Goal: Task Accomplishment & Management: Manage account settings

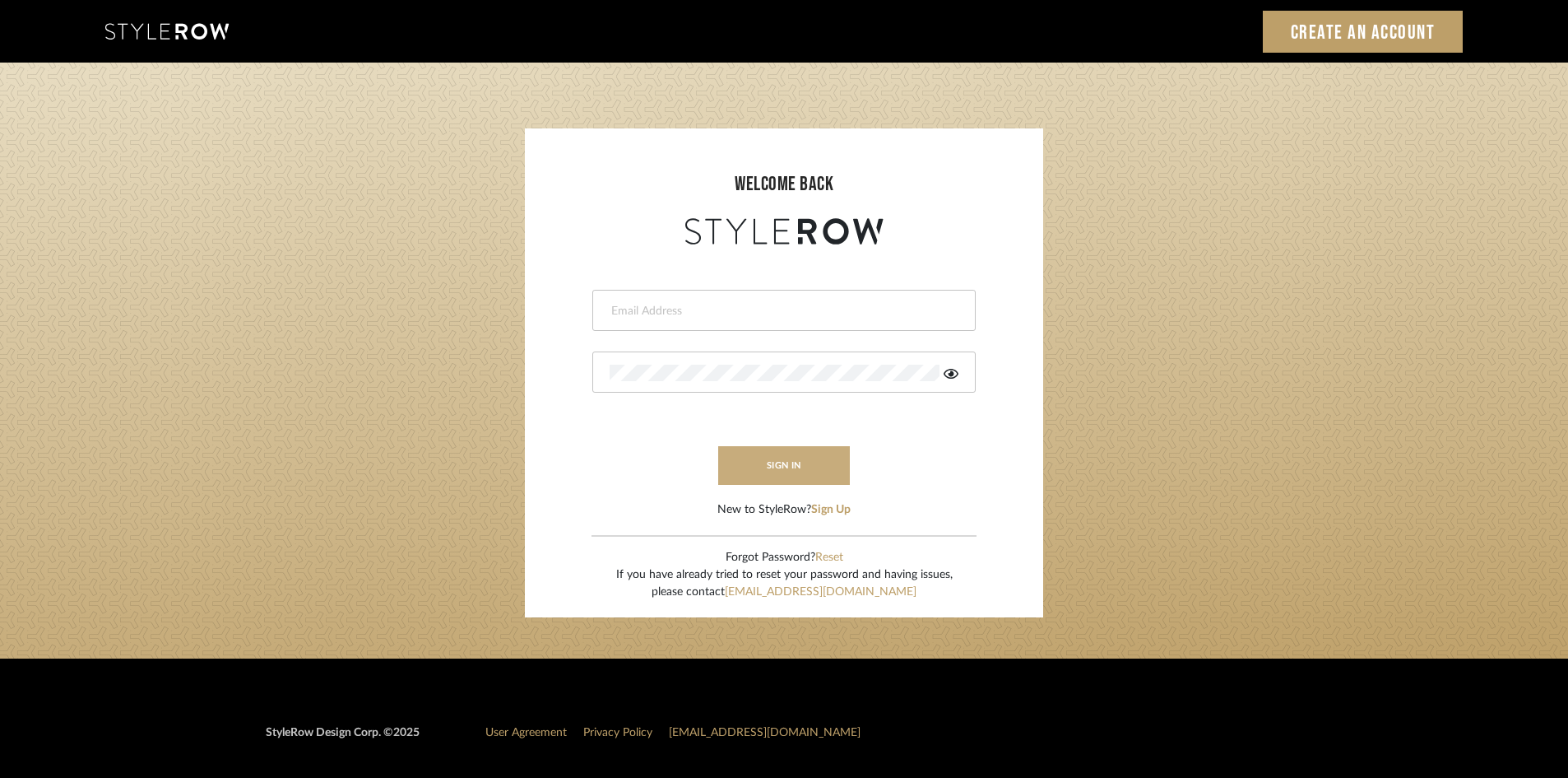
type input "chad@aurorafarewell.com"
click at [736, 462] on button "sign in" at bounding box center [784, 465] width 132 height 39
click at [1151, 428] on login-page "welcome back chad@aurorafarewell.com sign in New to StyleRow? Sign Up Forgot Pa…" at bounding box center [784, 360] width 1568 height 596
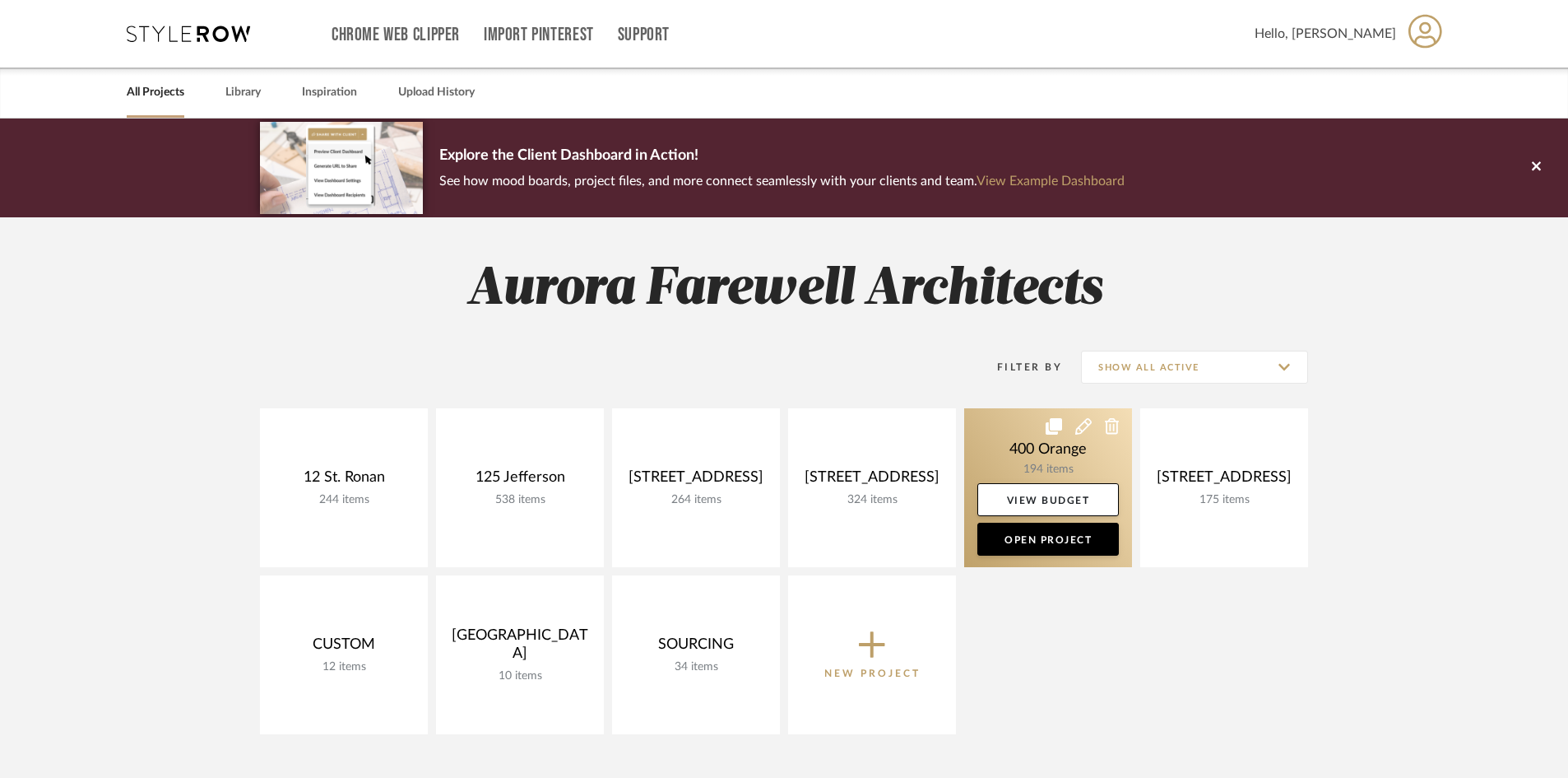
click at [1025, 474] on link at bounding box center [1047, 487] width 168 height 159
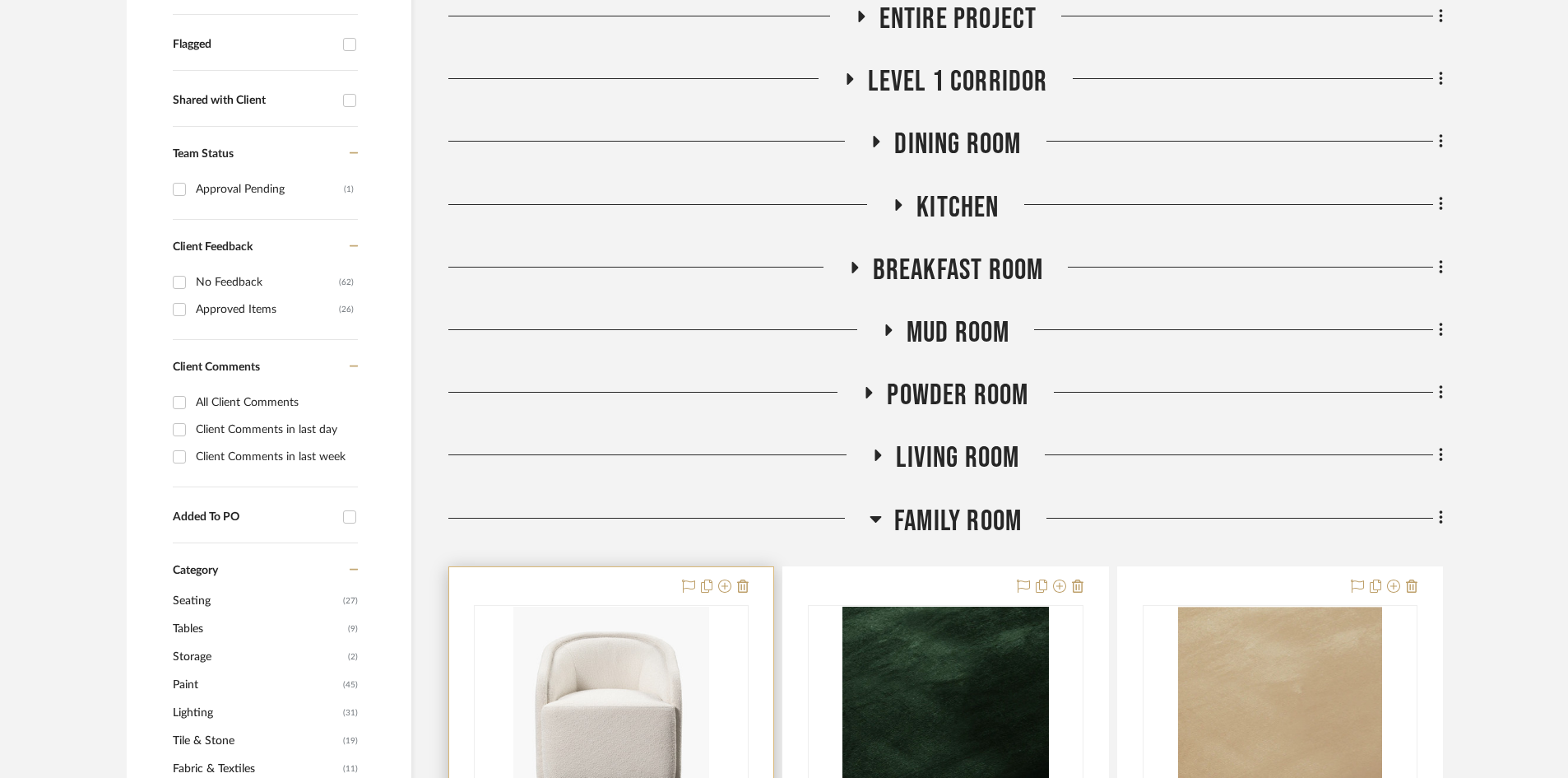
scroll to position [576, 0]
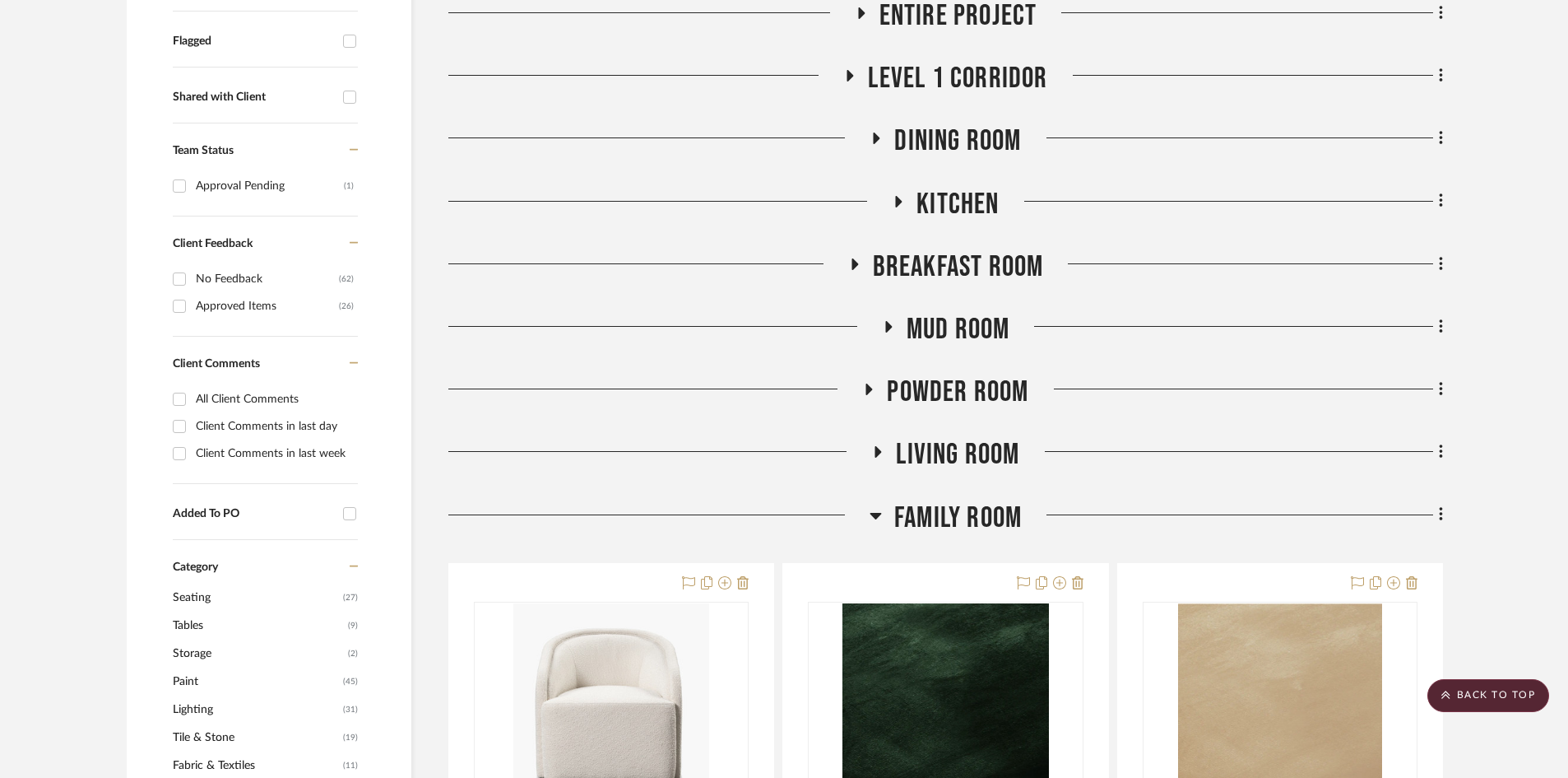
click at [893, 505] on h3 "Family Room" at bounding box center [946, 518] width 152 height 35
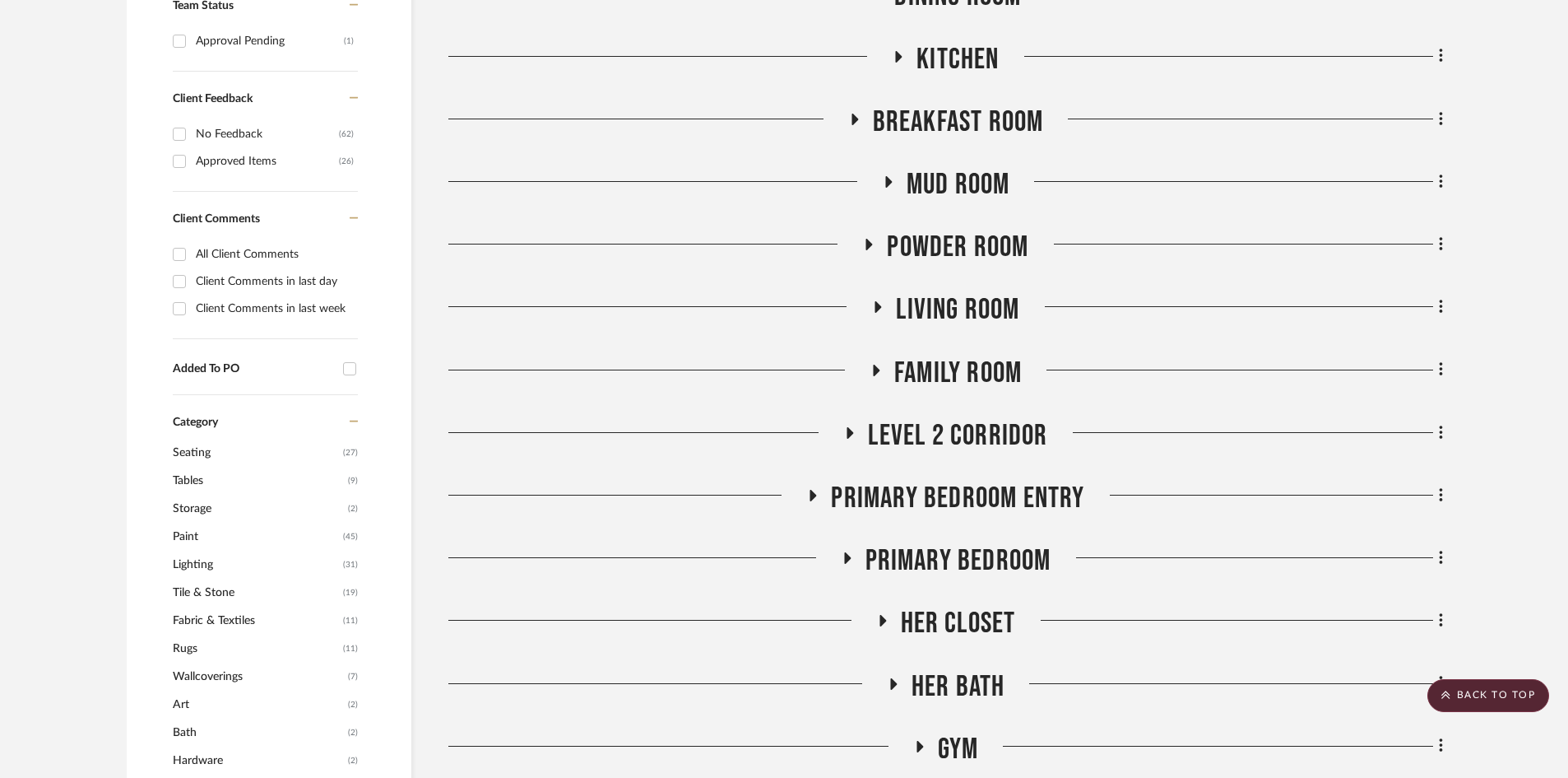
scroll to position [1070, 0]
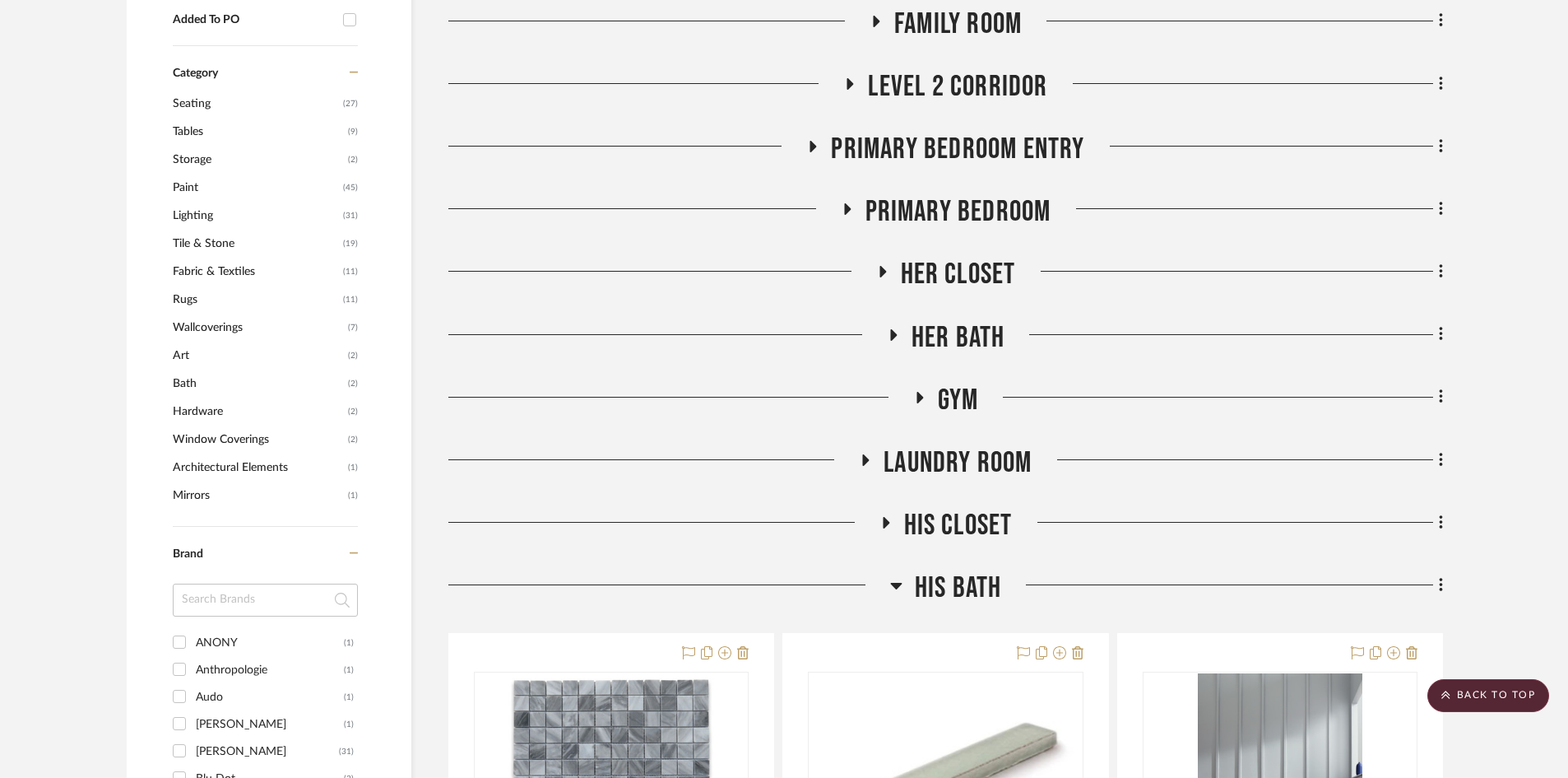
click at [939, 585] on span "His Bath" at bounding box center [958, 588] width 87 height 35
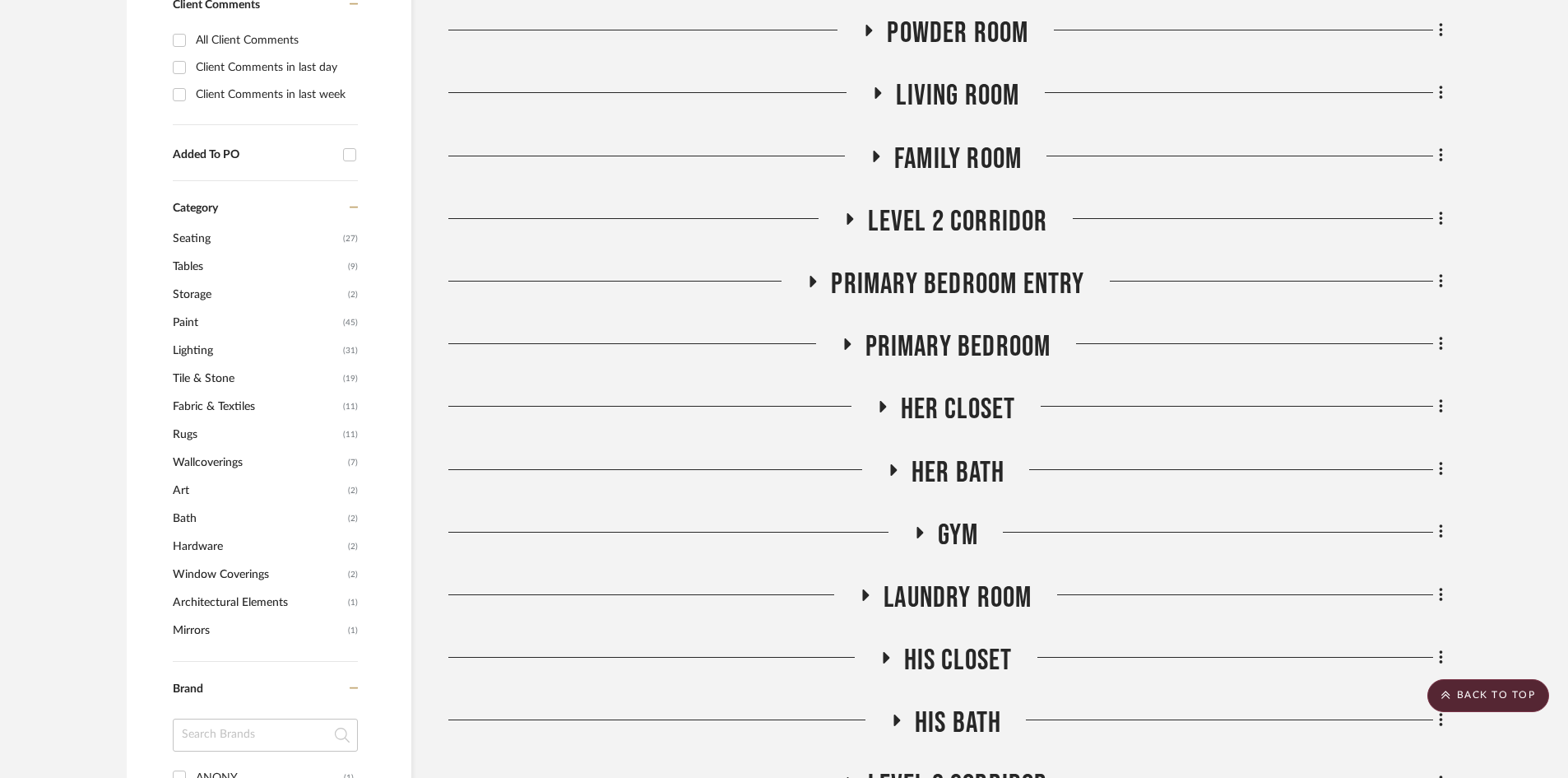
scroll to position [905, 0]
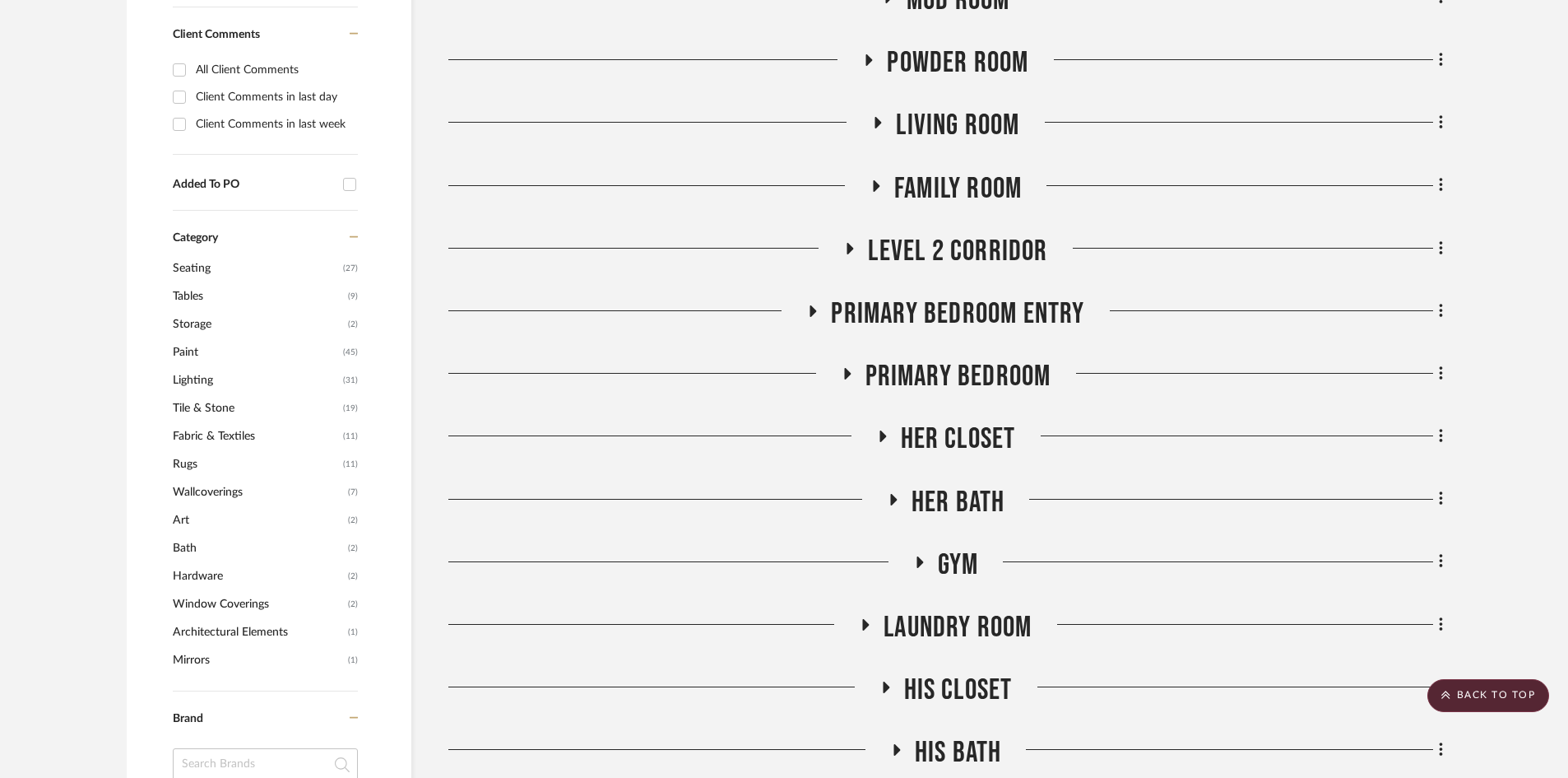
click at [943, 56] on span "Powder Room" at bounding box center [957, 63] width 141 height 35
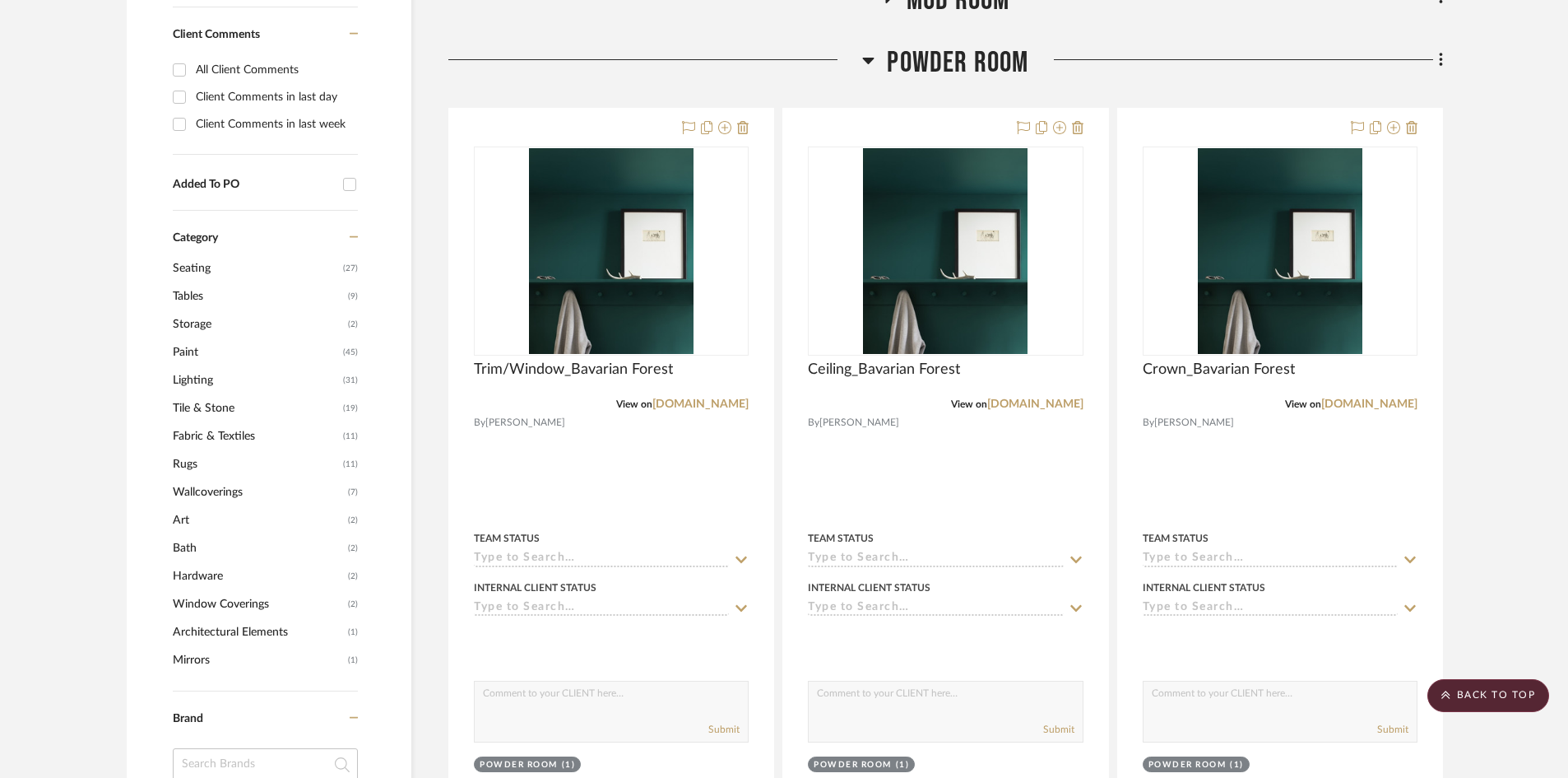
click at [904, 58] on span "Powder Room" at bounding box center [957, 63] width 141 height 35
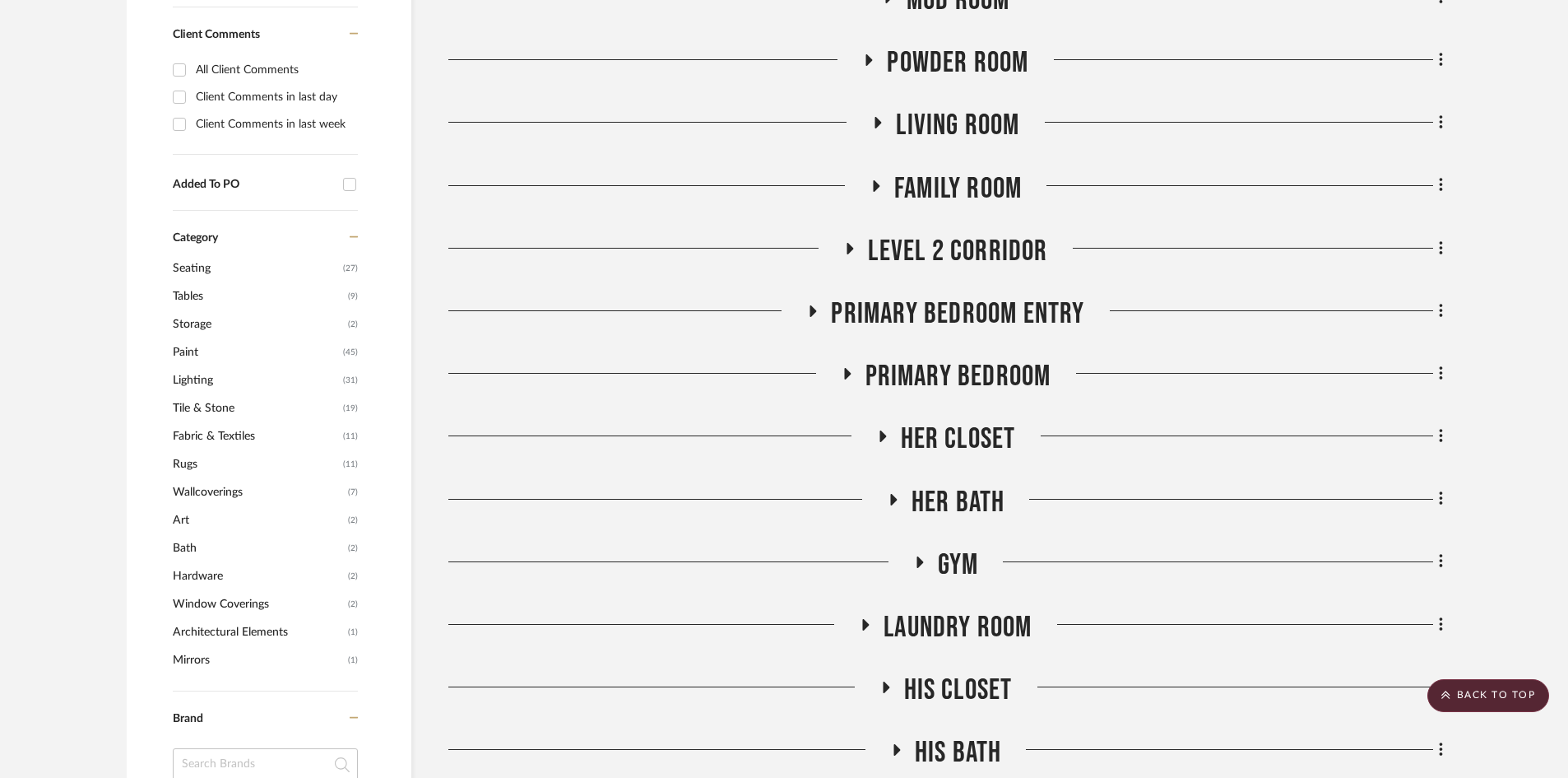
click at [942, 634] on span "Laundry Room" at bounding box center [958, 628] width 148 height 35
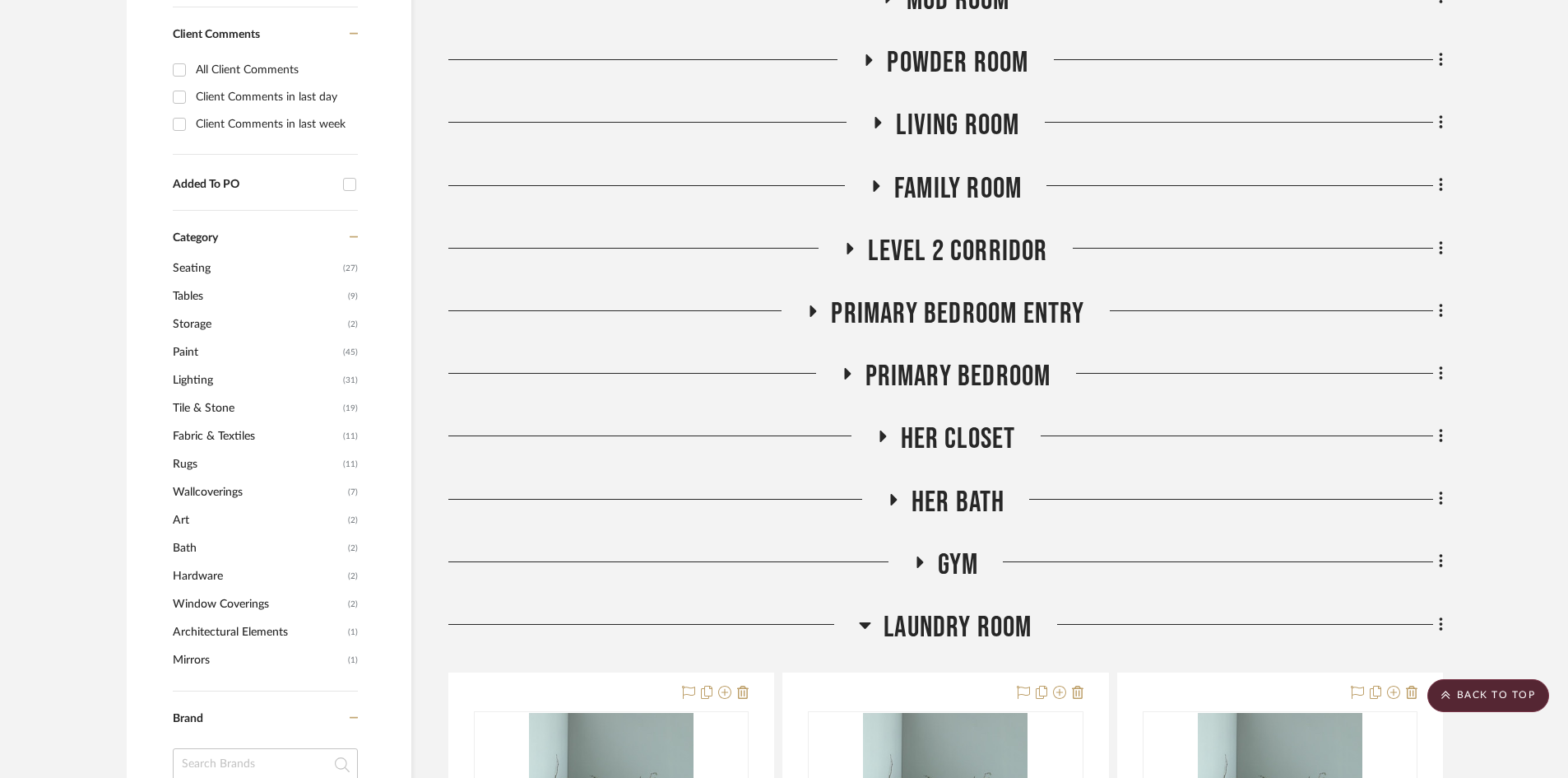
scroll to position [1564, 0]
